Goal: Find specific page/section: Locate item on page

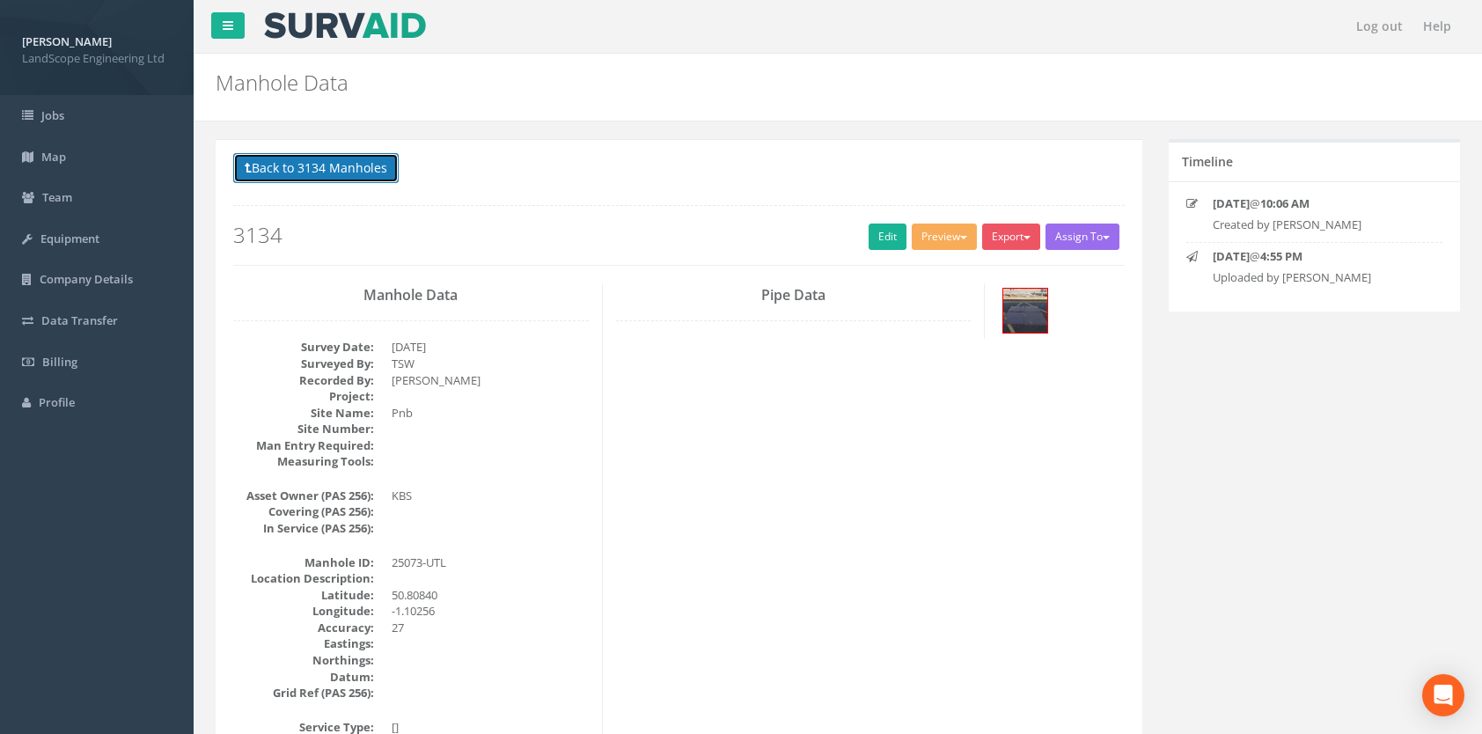
click at [313, 168] on button "Back to 3134 Manholes" at bounding box center [315, 168] width 165 height 30
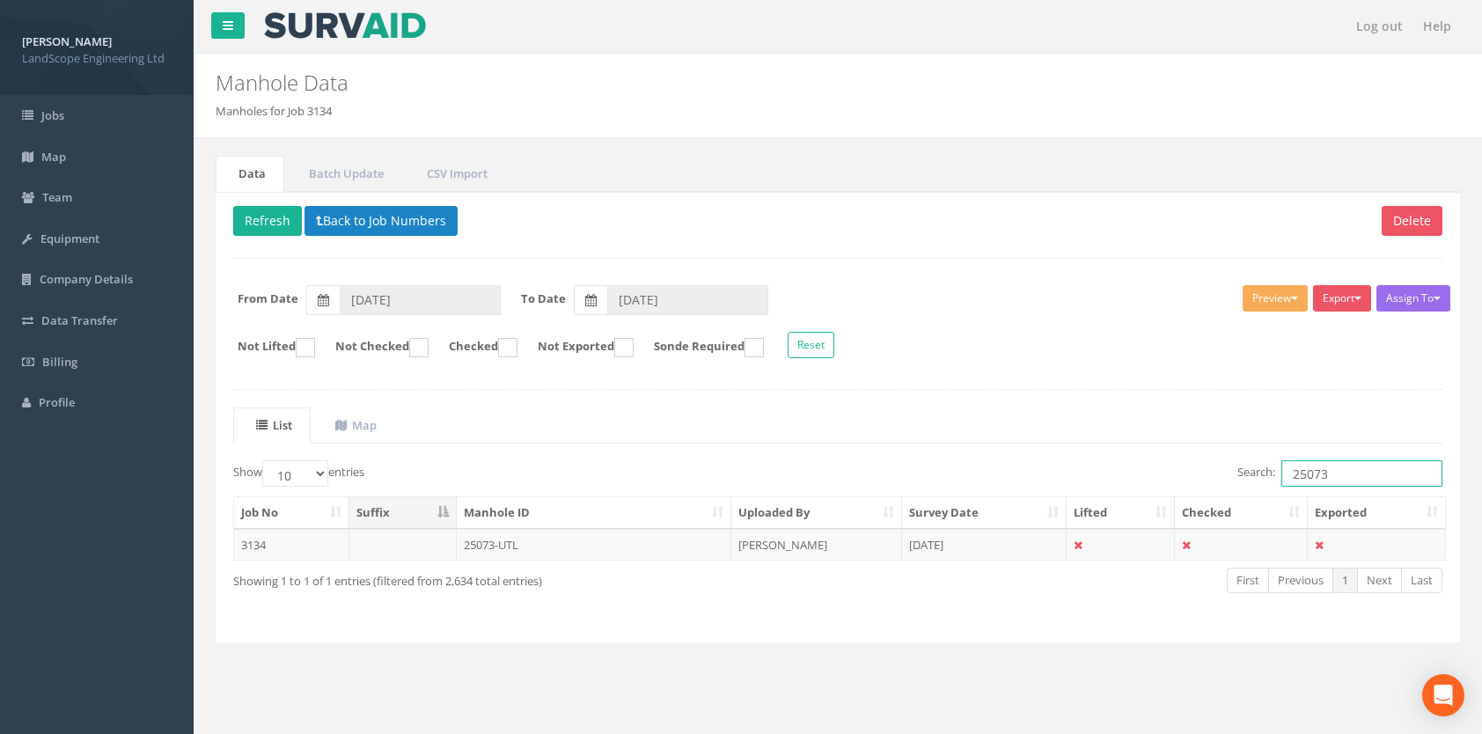
drag, startPoint x: 1343, startPoint y: 472, endPoint x: 1296, endPoint y: 473, distance: 46.6
click at [1296, 473] on input "25073" at bounding box center [1361, 473] width 161 height 26
click at [1304, 470] on input "224523" at bounding box center [1361, 473] width 161 height 26
click at [538, 531] on td "24523 - W5 -UTL" at bounding box center [594, 545] width 275 height 32
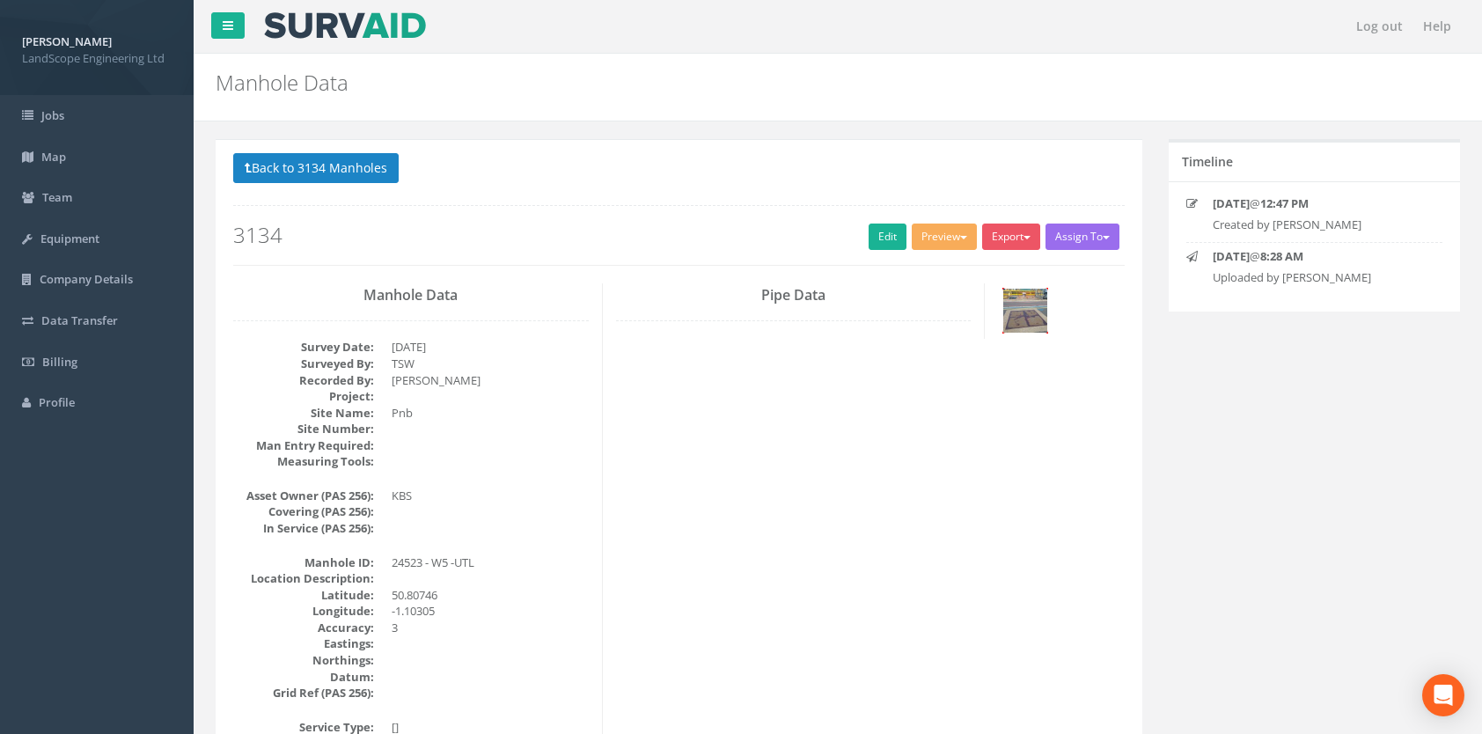
click at [1013, 300] on img at bounding box center [1025, 311] width 44 height 44
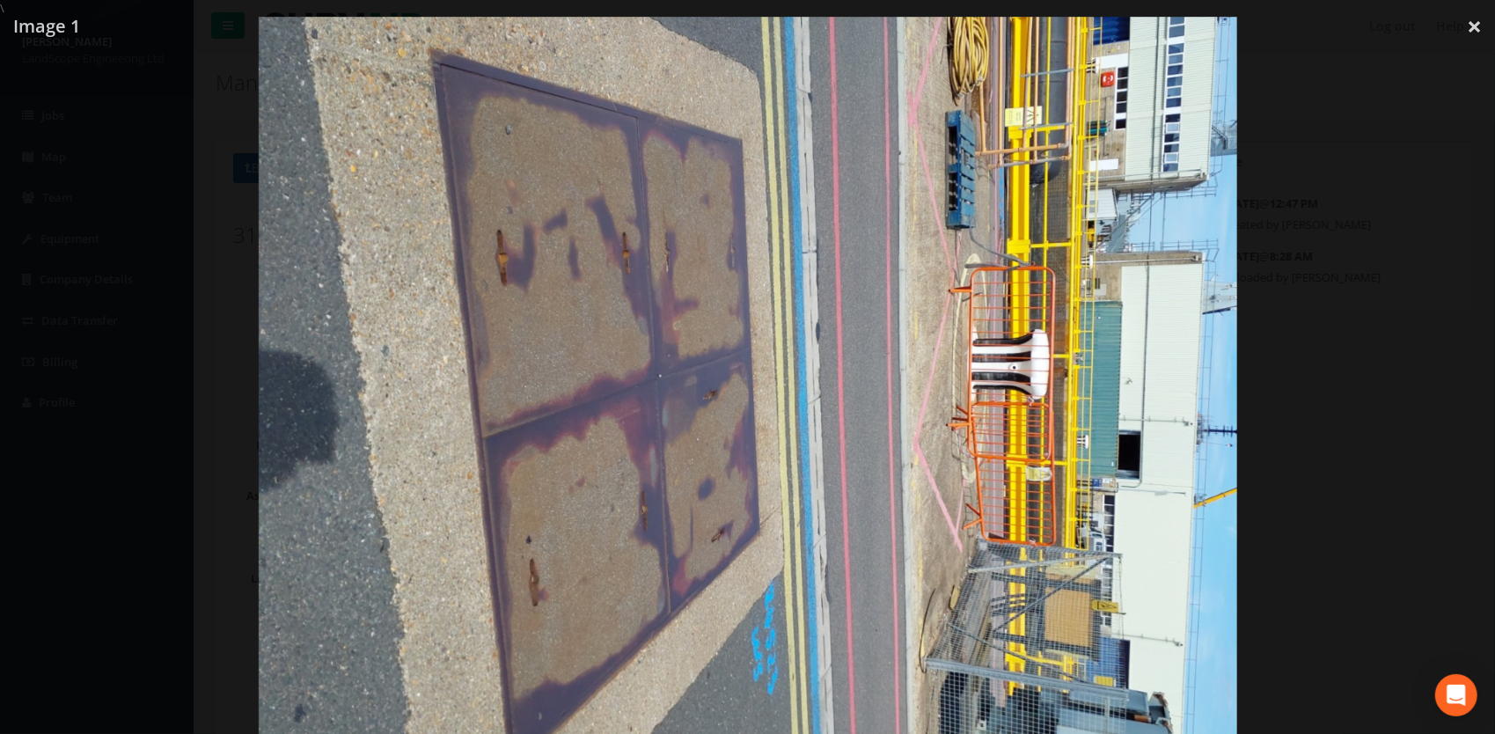
click at [588, 425] on img at bounding box center [748, 384] width 978 height 734
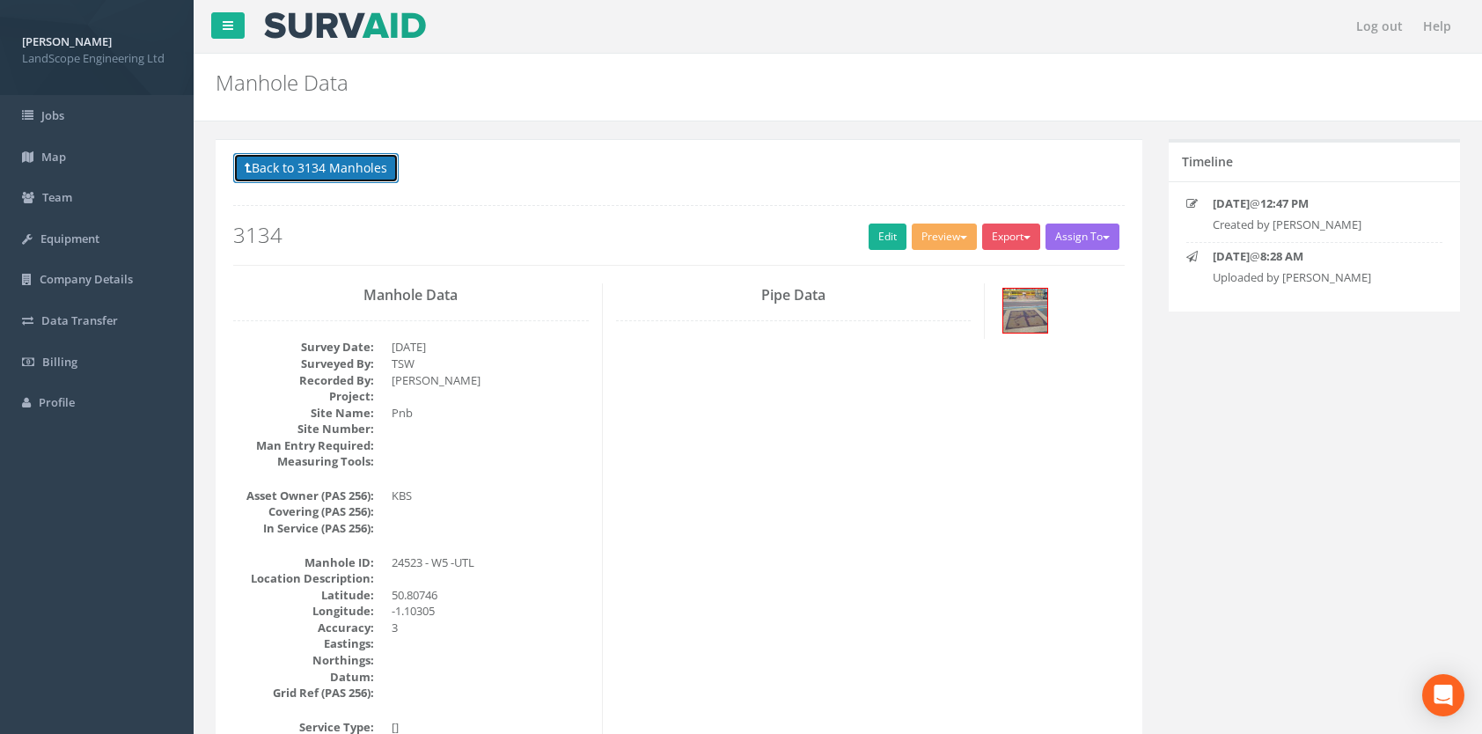
click at [333, 156] on button "Back to 3134 Manholes" at bounding box center [315, 168] width 165 height 30
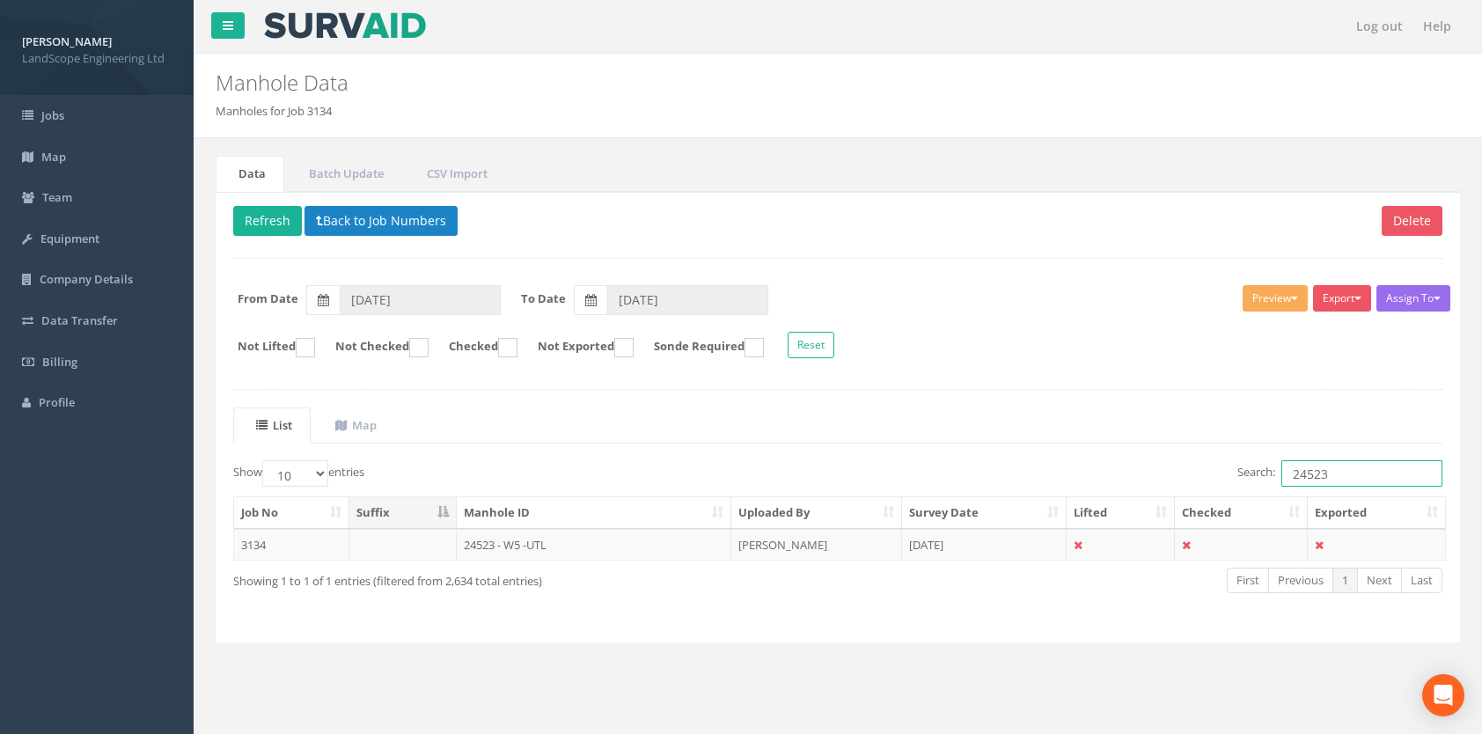
drag, startPoint x: 1330, startPoint y: 475, endPoint x: 1310, endPoint y: 480, distance: 20.7
click at [1310, 480] on input "24523" at bounding box center [1361, 473] width 161 height 26
drag, startPoint x: 1321, startPoint y: 473, endPoint x: 1308, endPoint y: 478, distance: 13.1
click at [1308, 478] on input "24503" at bounding box center [1361, 473] width 161 height 26
click at [502, 538] on td "24511/ UTL" at bounding box center [594, 545] width 275 height 32
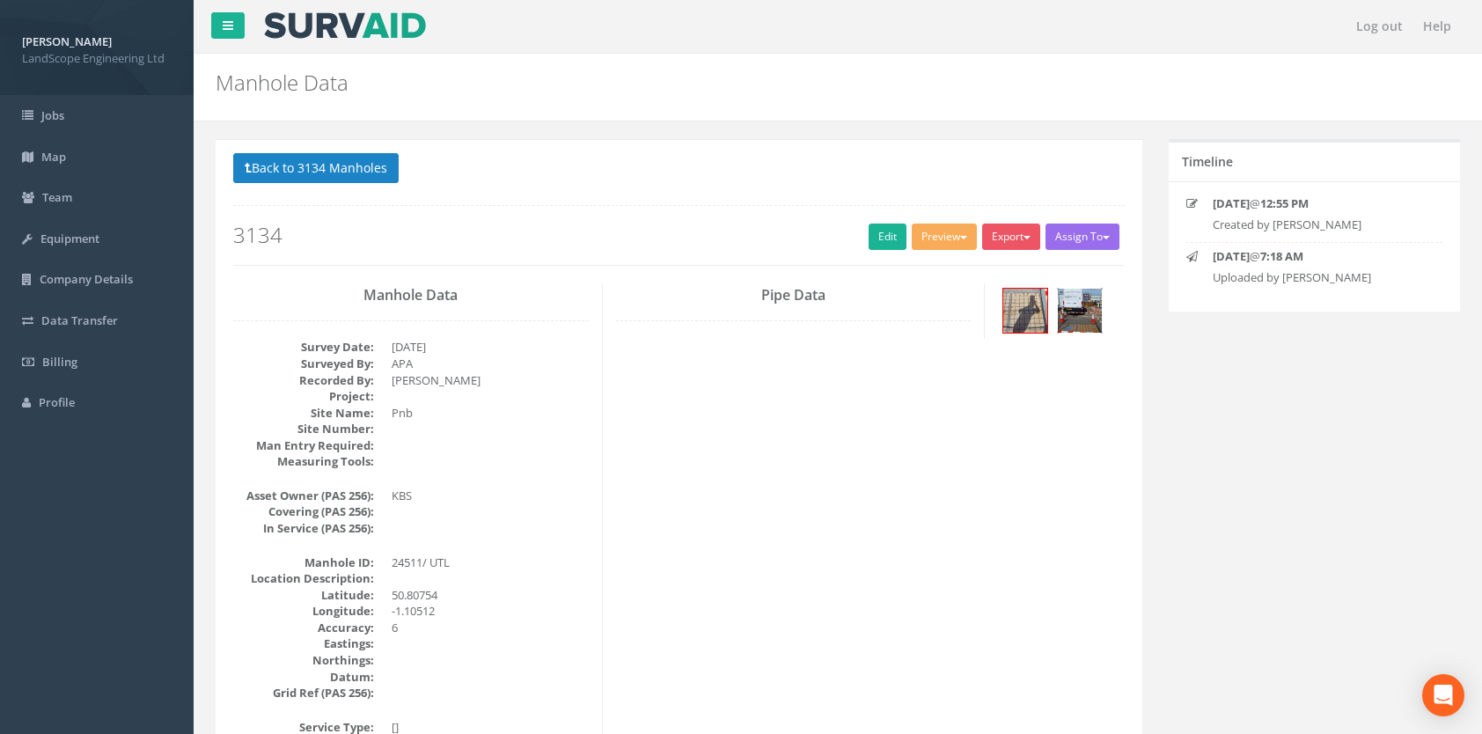
click at [1085, 308] on img at bounding box center [1080, 311] width 44 height 44
click at [1012, 311] on img at bounding box center [1025, 311] width 44 height 44
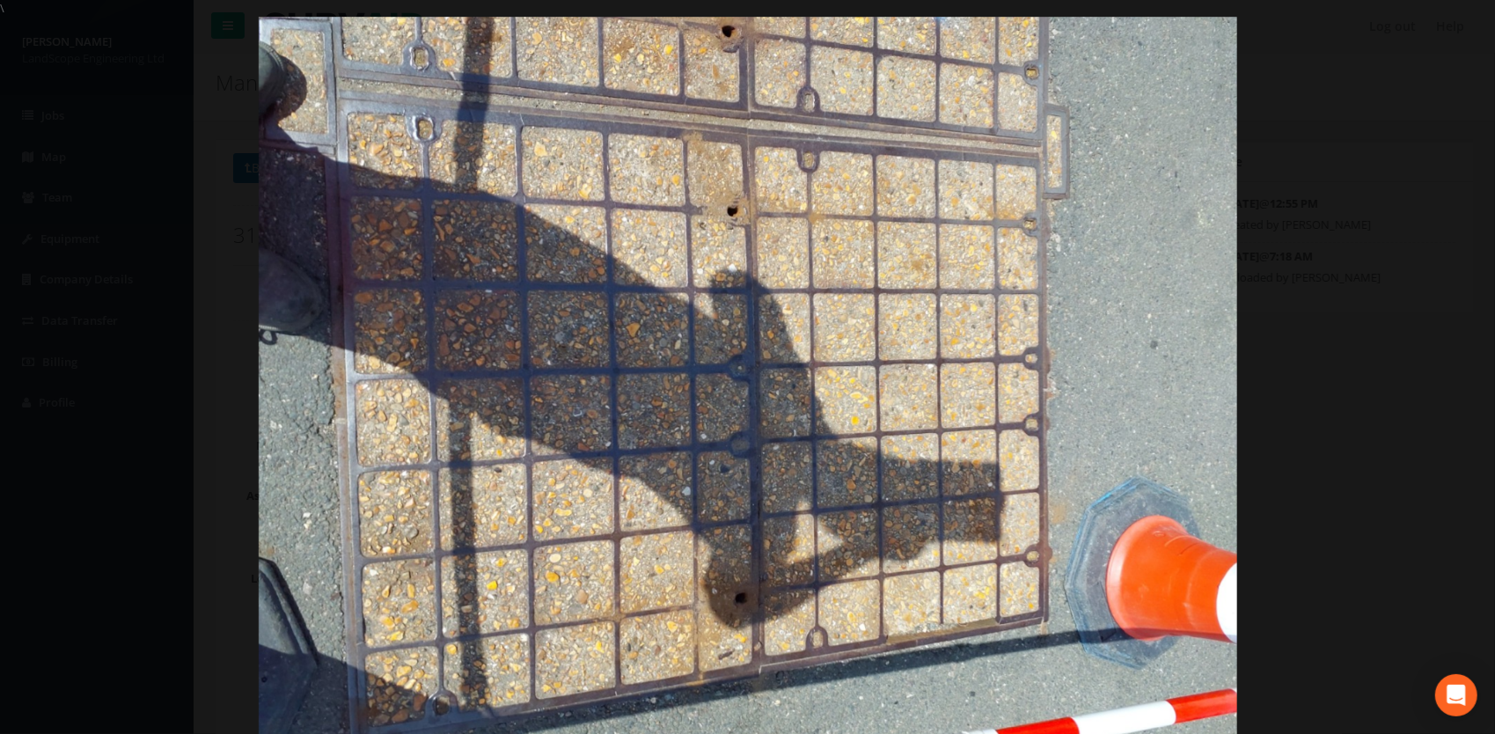
click at [1371, 407] on div at bounding box center [747, 384] width 1495 height 734
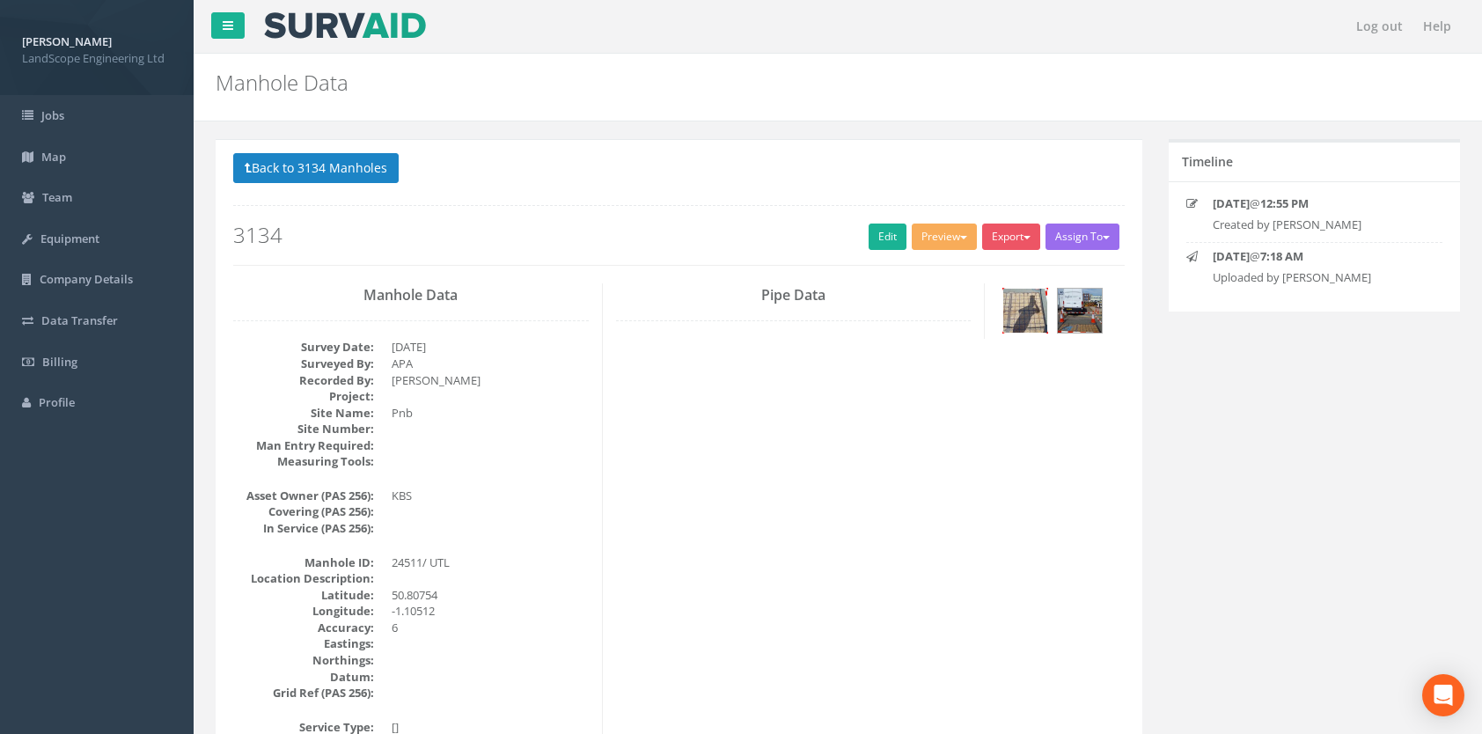
click at [1038, 306] on img at bounding box center [1025, 311] width 44 height 44
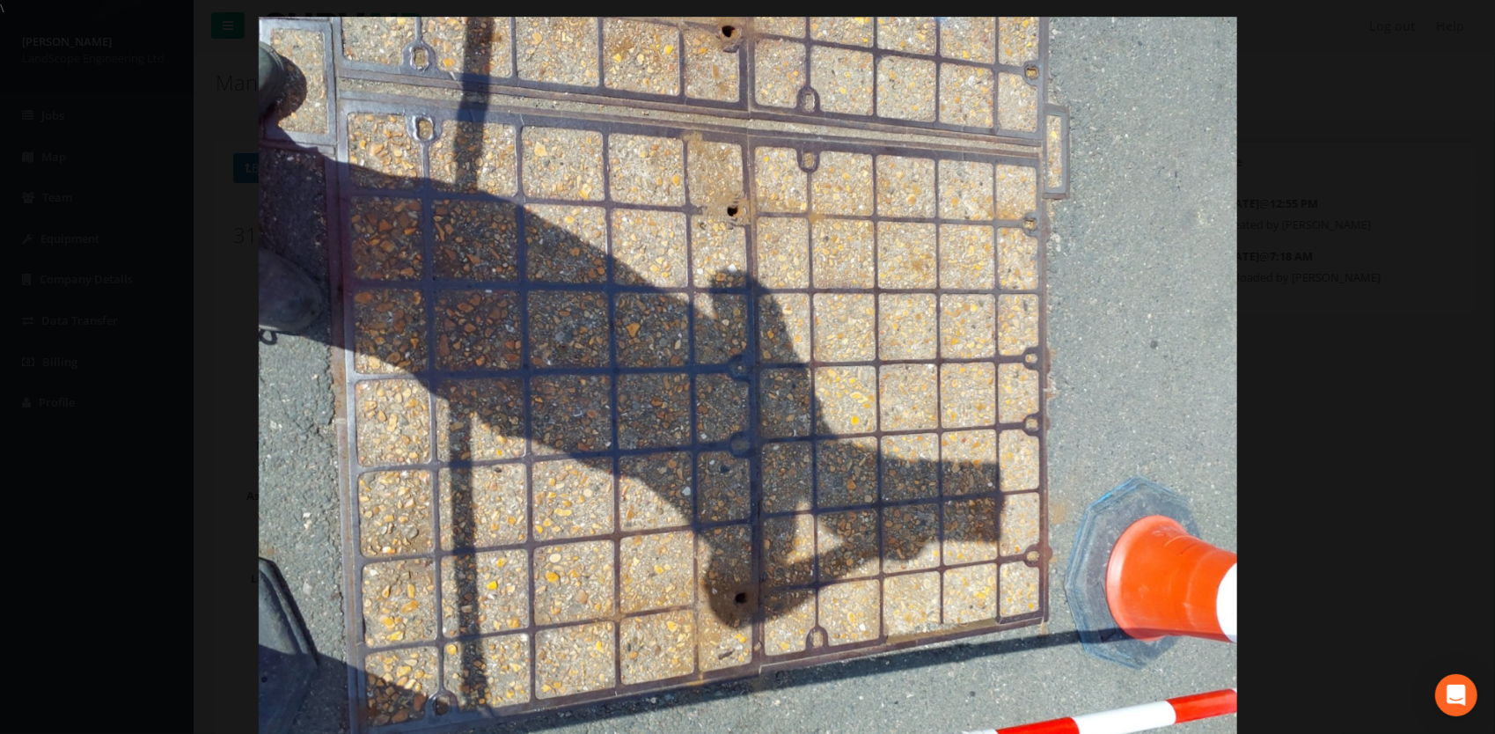
click at [1389, 171] on div at bounding box center [747, 384] width 1495 height 734
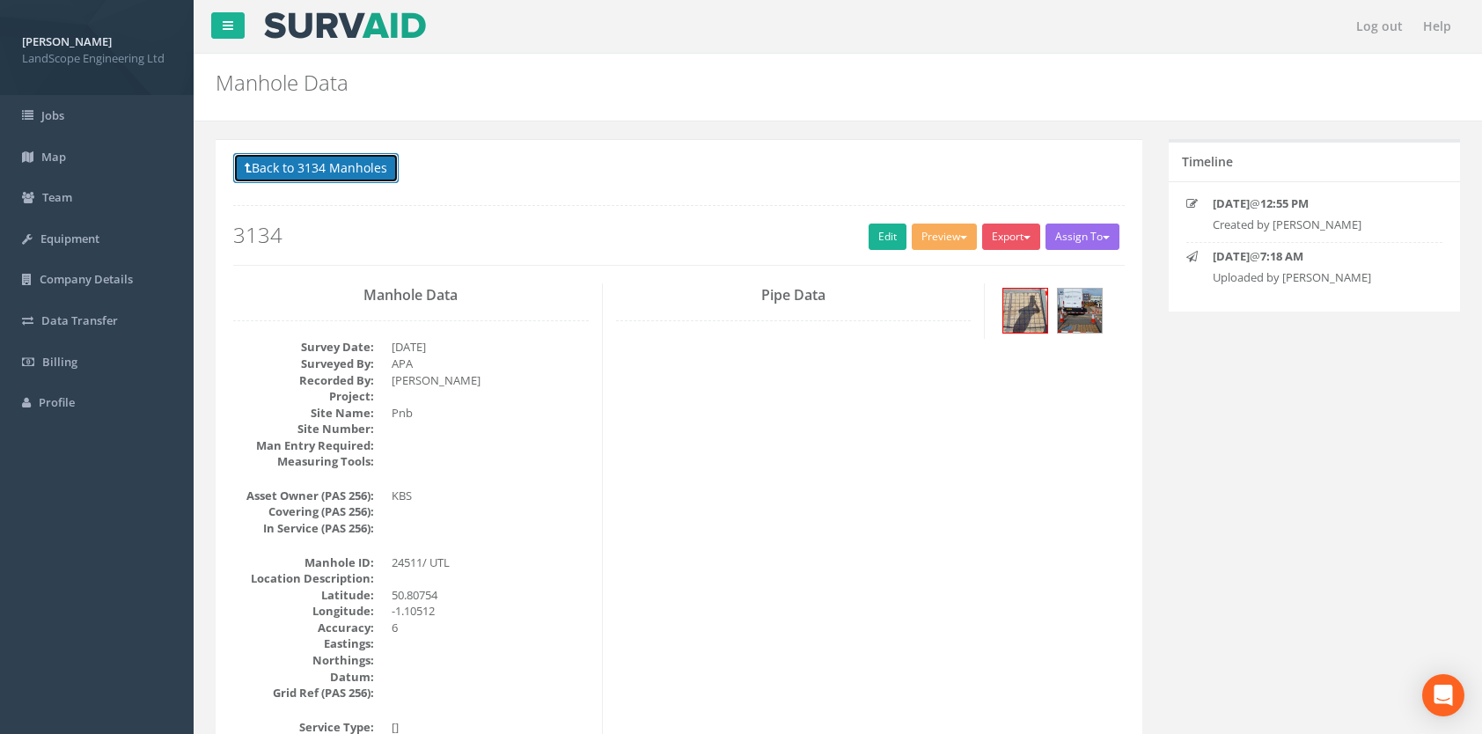
click at [338, 162] on button "Back to 3134 Manholes" at bounding box center [315, 168] width 165 height 30
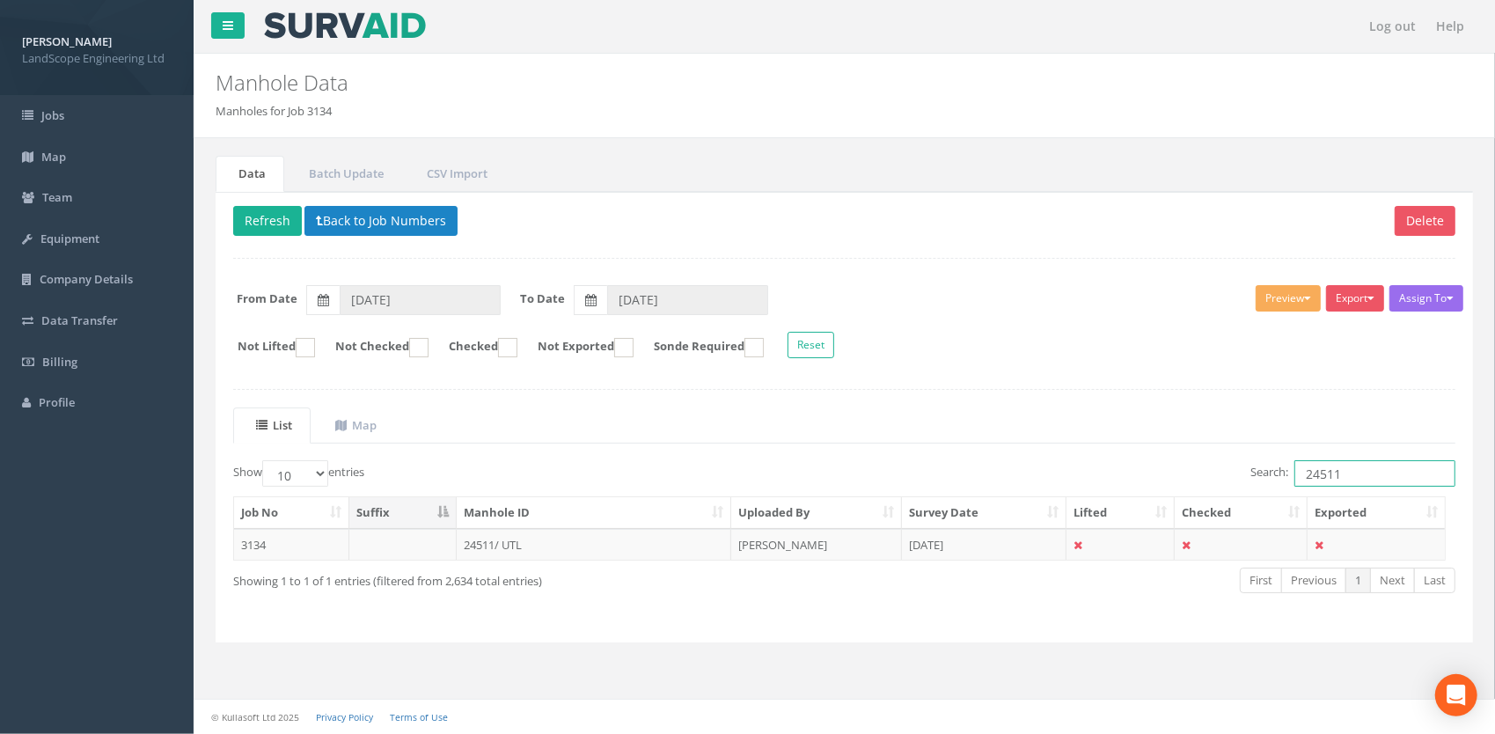
drag, startPoint x: 1362, startPoint y: 475, endPoint x: 1267, endPoint y: 479, distance: 95.1
click at [1267, 479] on label "Search: 24511" at bounding box center [1352, 473] width 205 height 26
type input "32311"
click at [492, 546] on td "32311/UTL" at bounding box center [594, 545] width 275 height 32
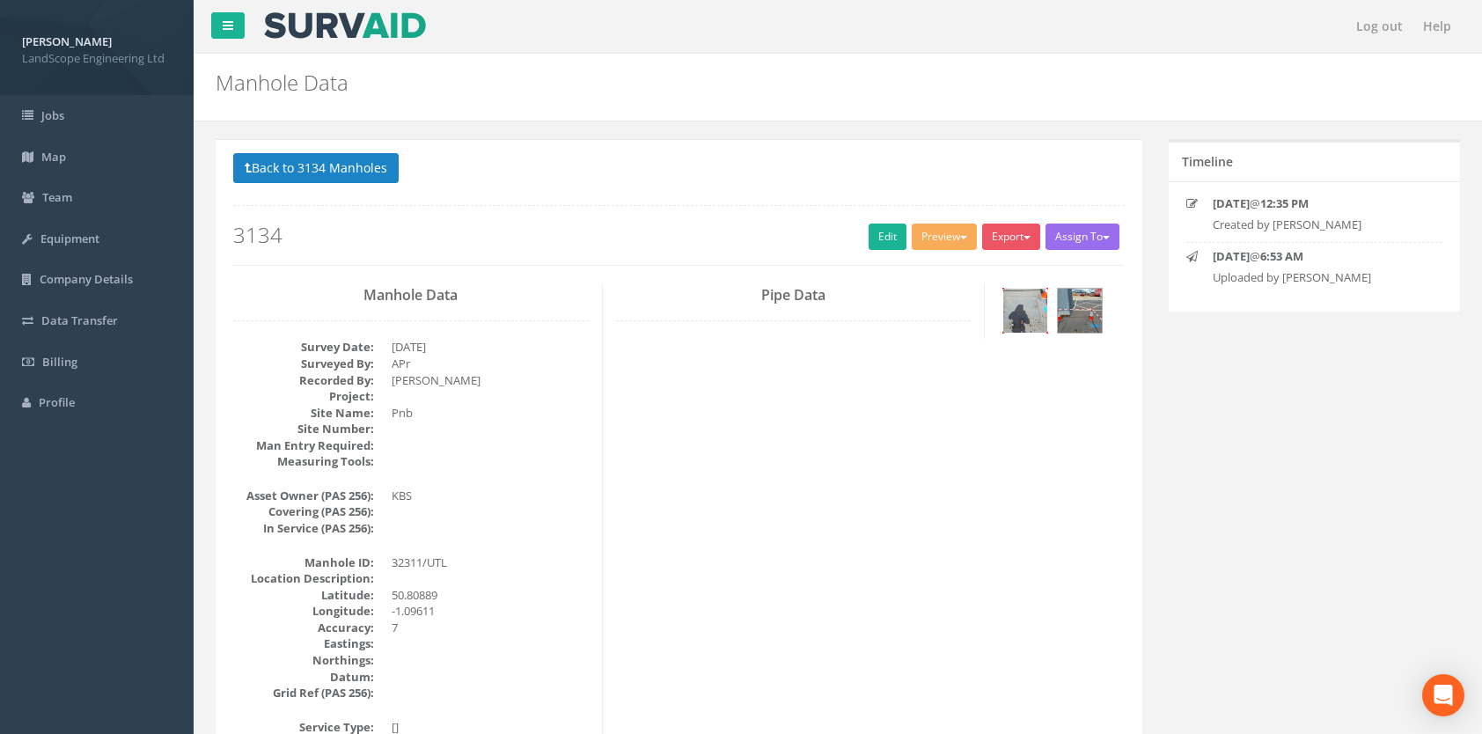
click at [1023, 313] on img at bounding box center [1025, 311] width 44 height 44
